Goal: Navigation & Orientation: Find specific page/section

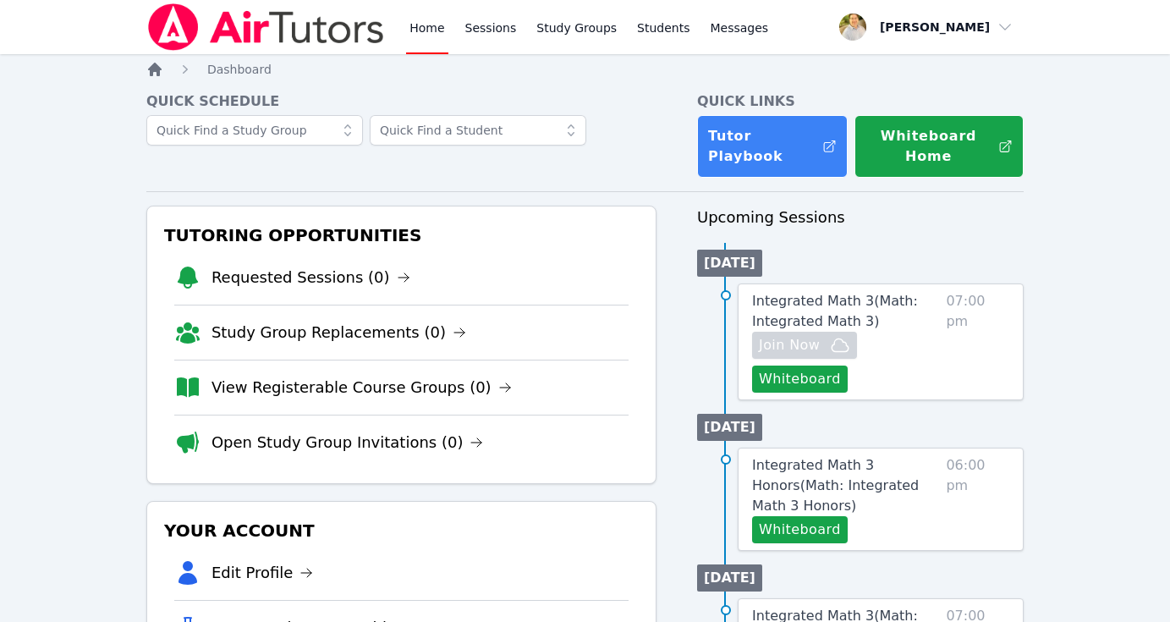
click at [154, 75] on icon "Breadcrumb" at bounding box center [154, 69] width 17 height 17
